Goal: Information Seeking & Learning: Learn about a topic

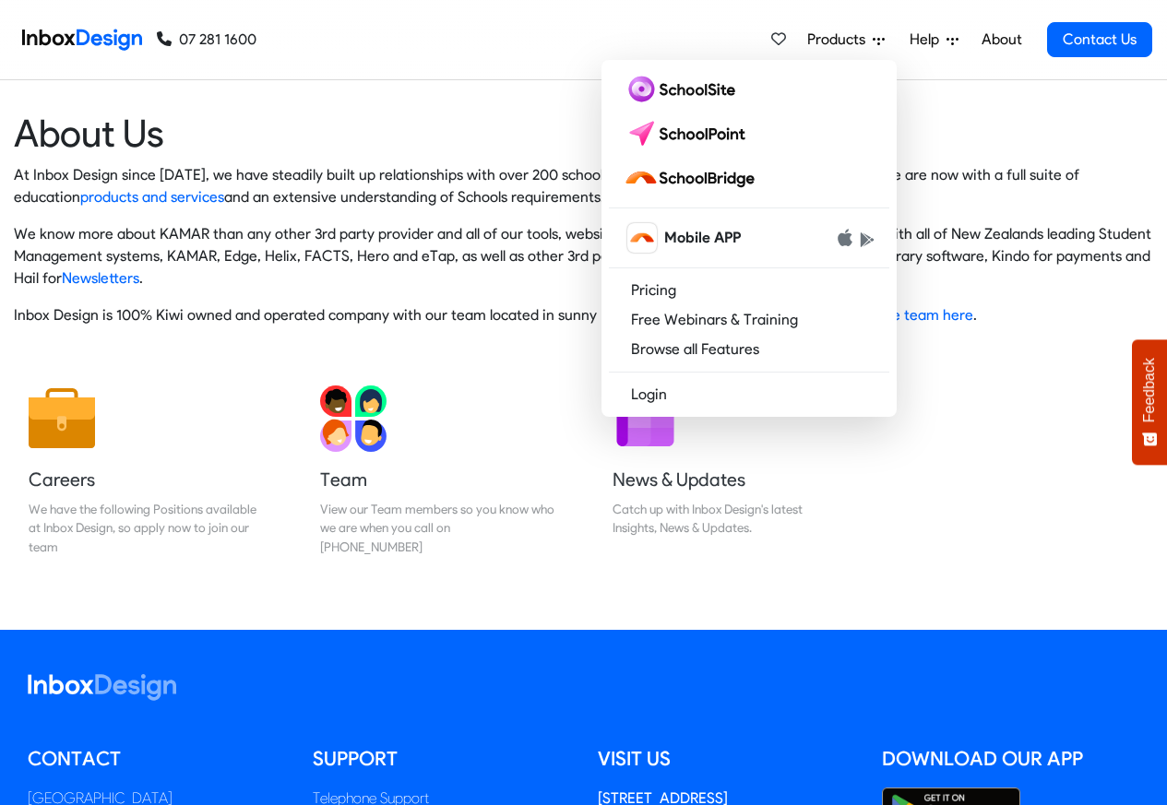
click at [1096, 388] on div "Careers We have the following Positions available at Inbox Design, so apply now…" at bounding box center [583, 478] width 1167 height 215
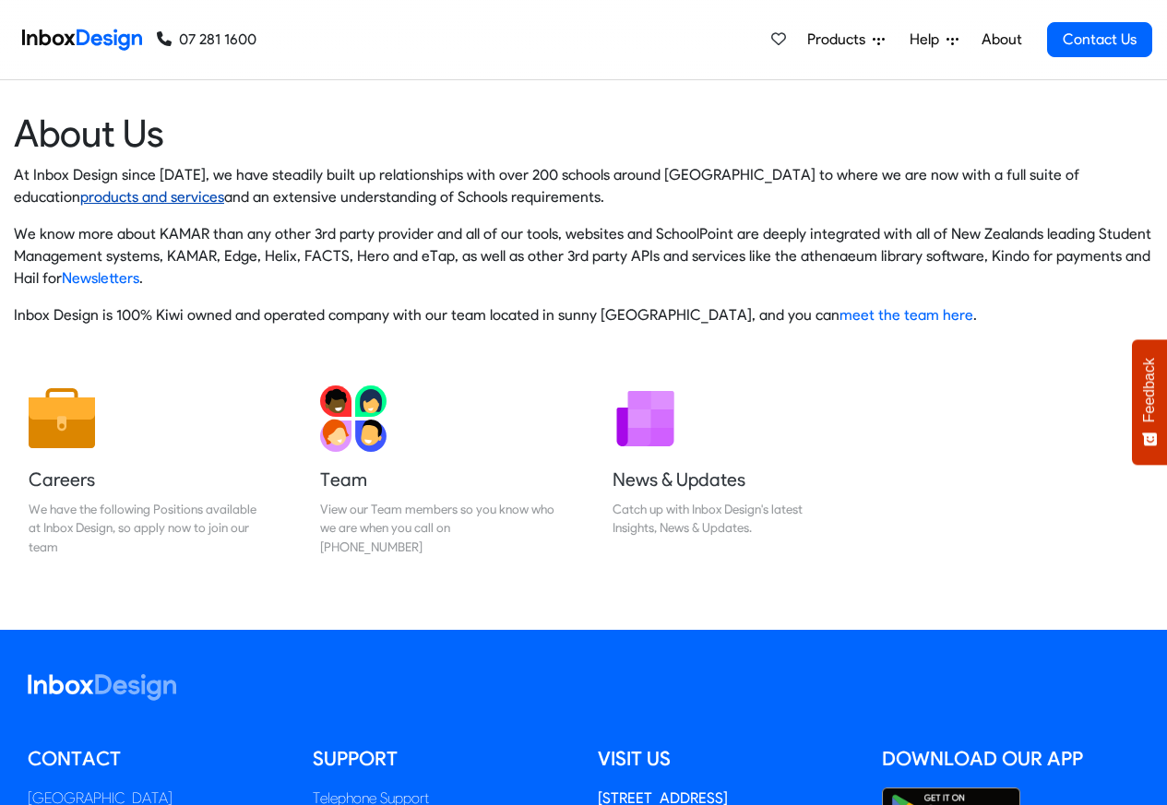
click at [80, 197] on link "products and services" at bounding box center [152, 197] width 144 height 18
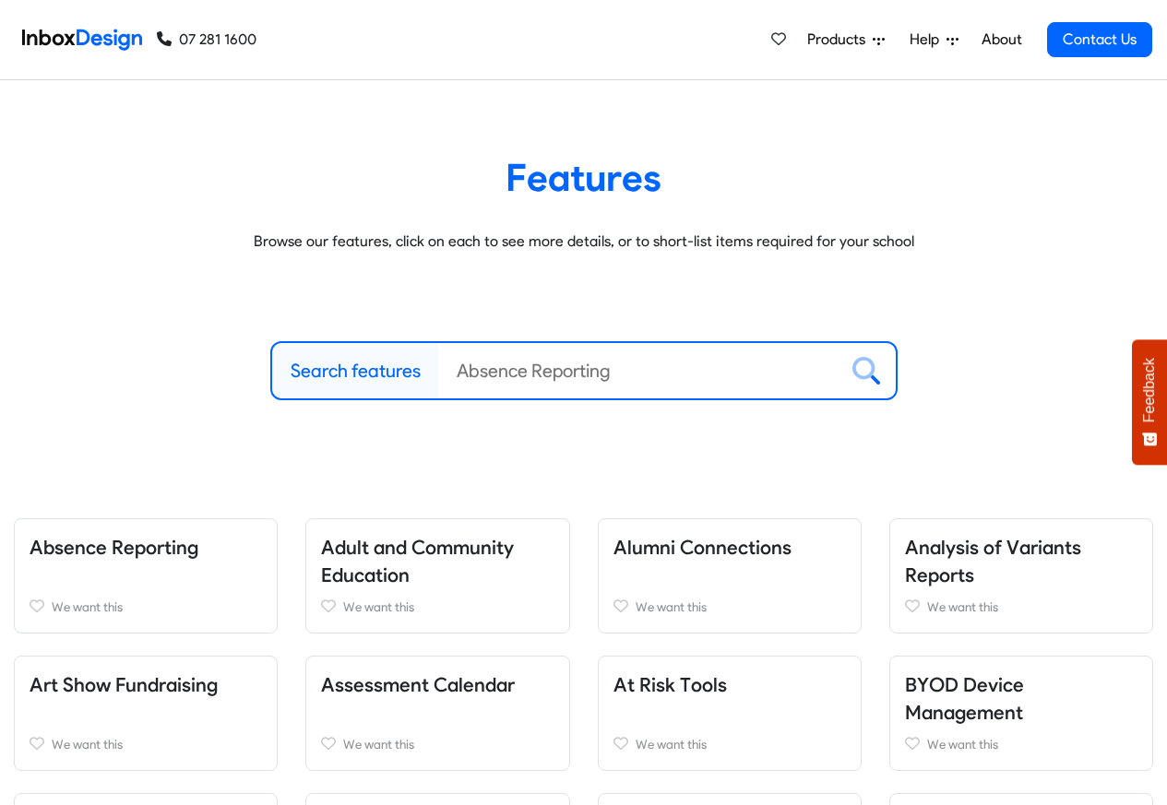
click at [389, 372] on label "Search features" at bounding box center [356, 371] width 130 height 28
click at [438, 372] on input "Search features" at bounding box center [637, 370] width 399 height 55
paste input "bespoke"
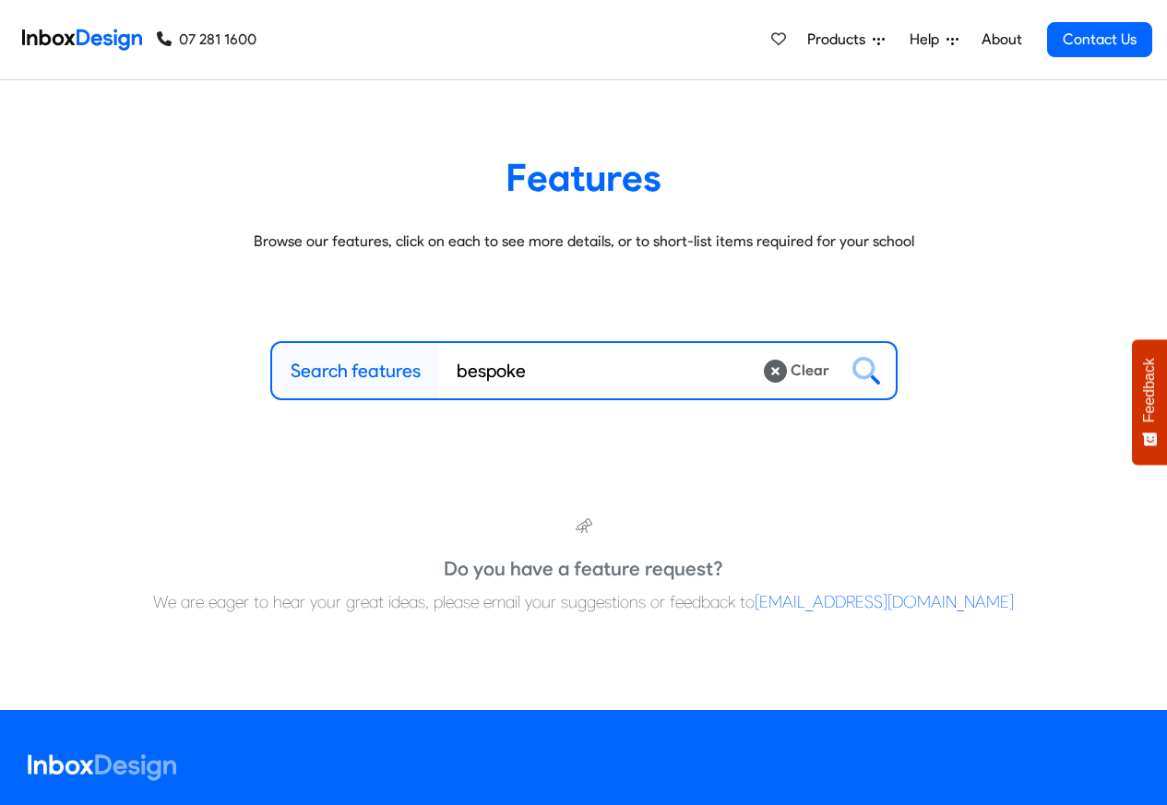
type input "bespoke"
